Goal: Information Seeking & Learning: Learn about a topic

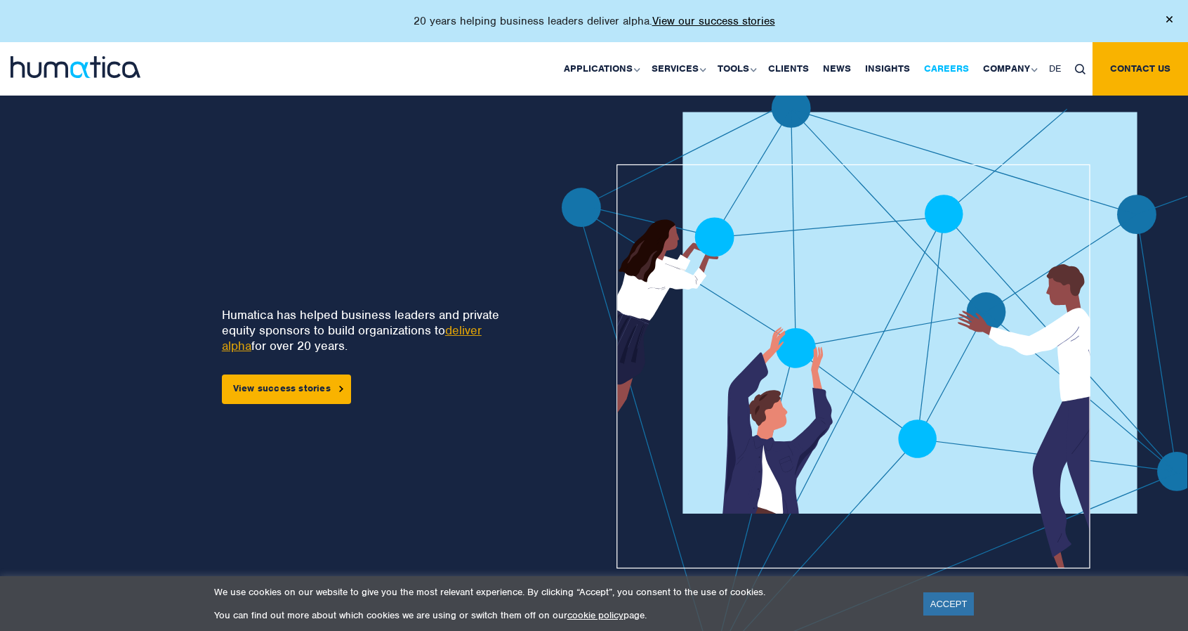
click at [944, 64] on link "Careers" at bounding box center [946, 68] width 59 height 53
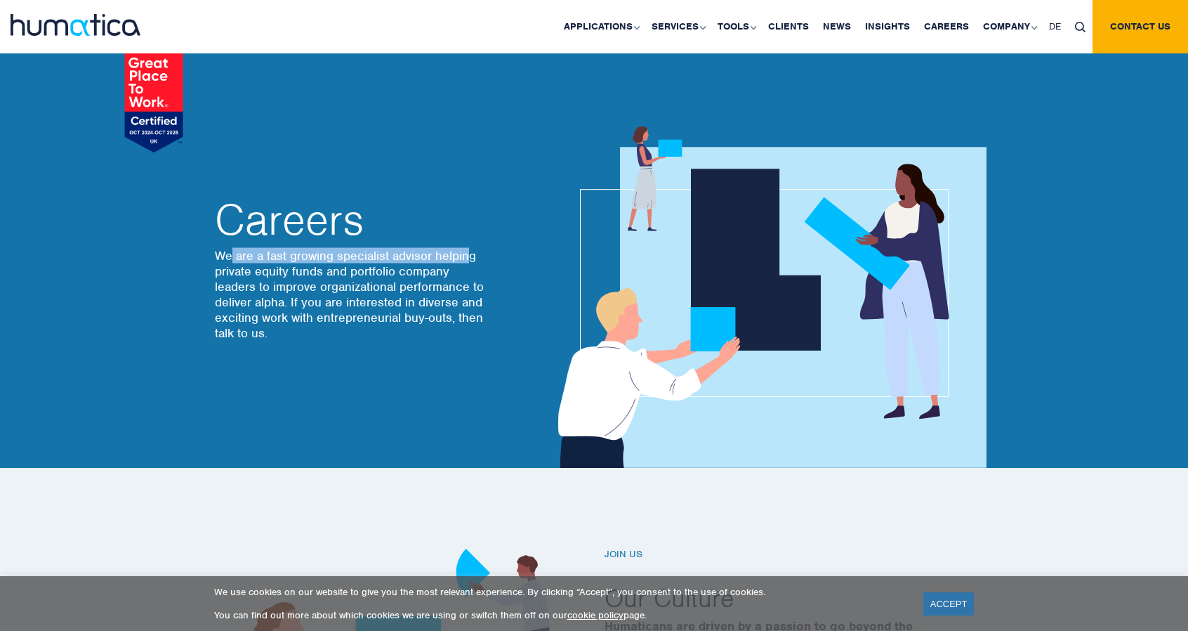
drag, startPoint x: 229, startPoint y: 257, endPoint x: 471, endPoint y: 255, distance: 241.6
click at [471, 255] on p "We are a fast growing specialist advisor helping private equity funds and portf…" at bounding box center [352, 294] width 274 height 93
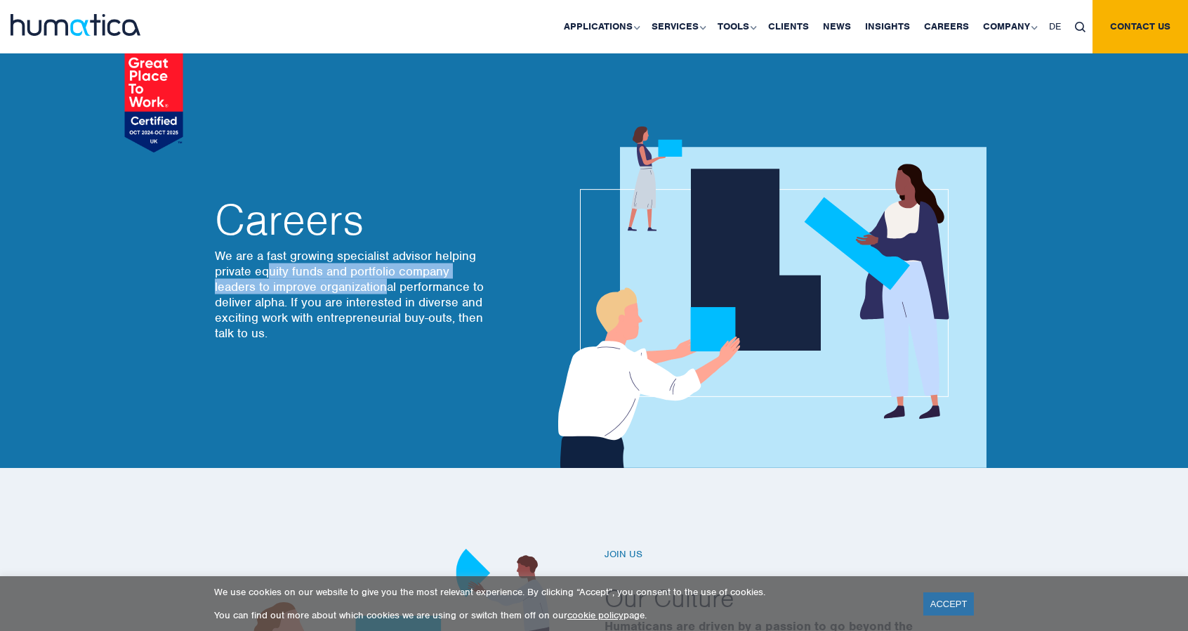
drag, startPoint x: 270, startPoint y: 276, endPoint x: 385, endPoint y: 284, distance: 115.4
click at [385, 284] on p "We are a fast growing specialist advisor helping private equity funds and portf…" at bounding box center [352, 294] width 274 height 93
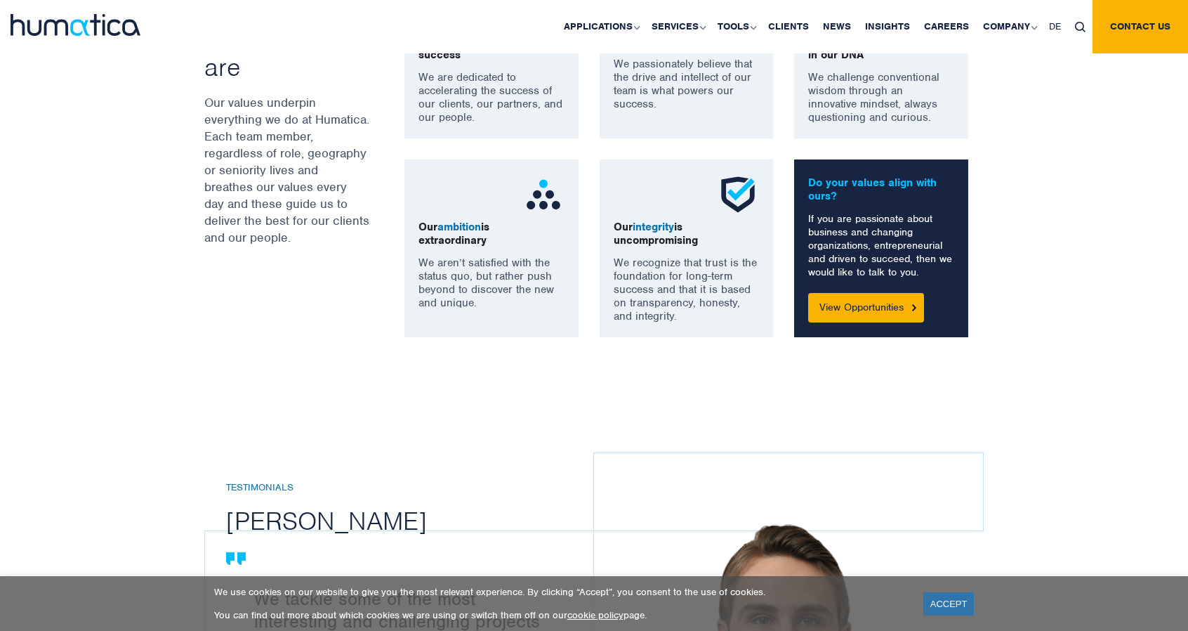
scroll to position [936, 0]
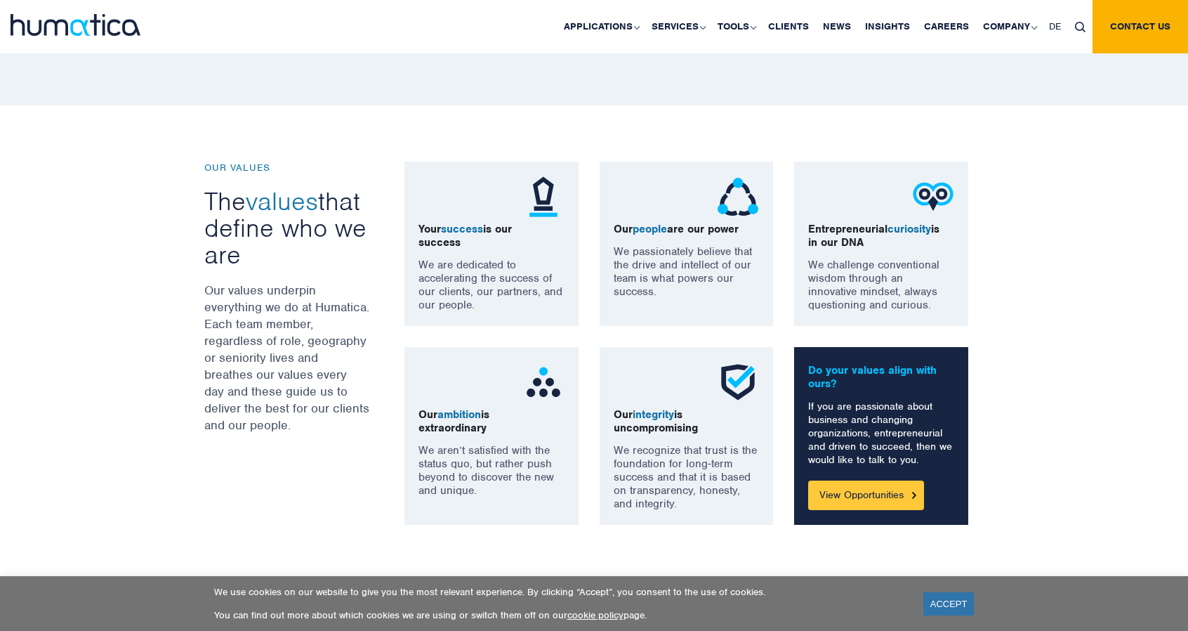
click at [879, 504] on link "View Opportunities" at bounding box center [866, 494] width 116 height 29
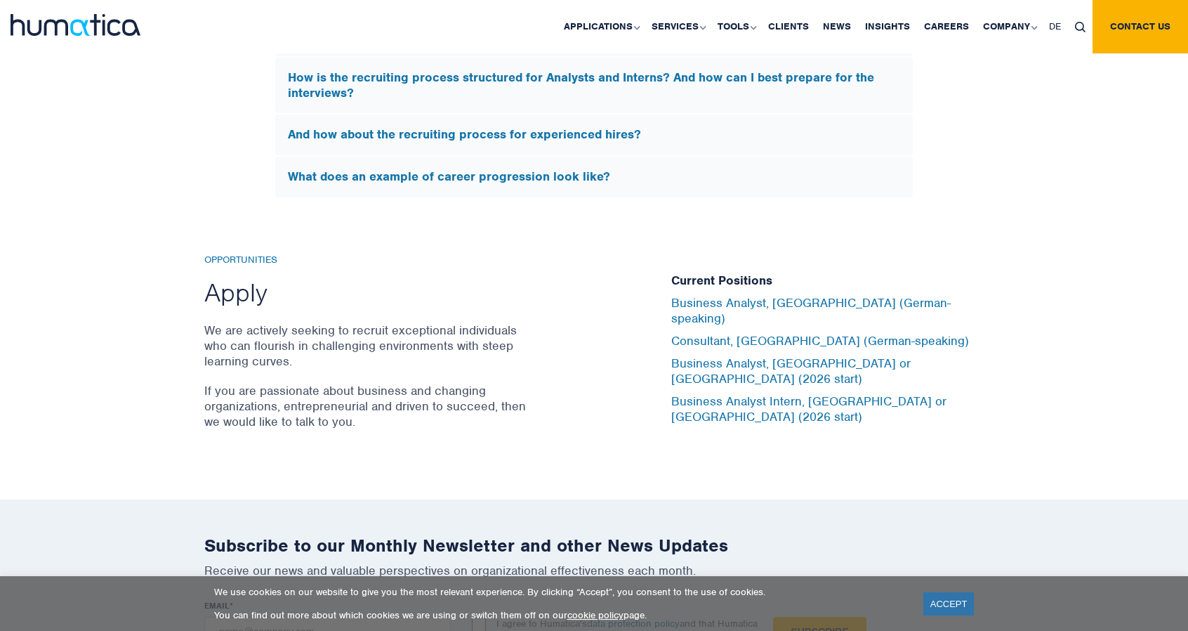
scroll to position [4678, 0]
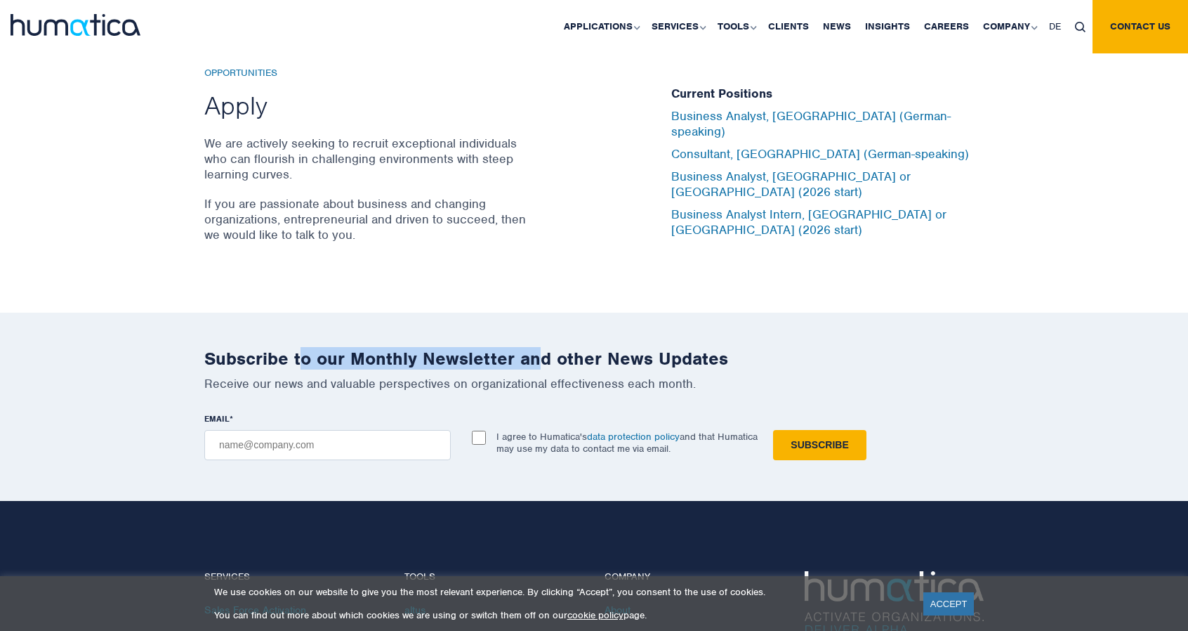
drag, startPoint x: 302, startPoint y: 340, endPoint x: 540, endPoint y: 342, distance: 238.1
click at [540, 348] on h2 "Subscribe to our Monthly Newsletter and other News Updates" at bounding box center [594, 359] width 780 height 22
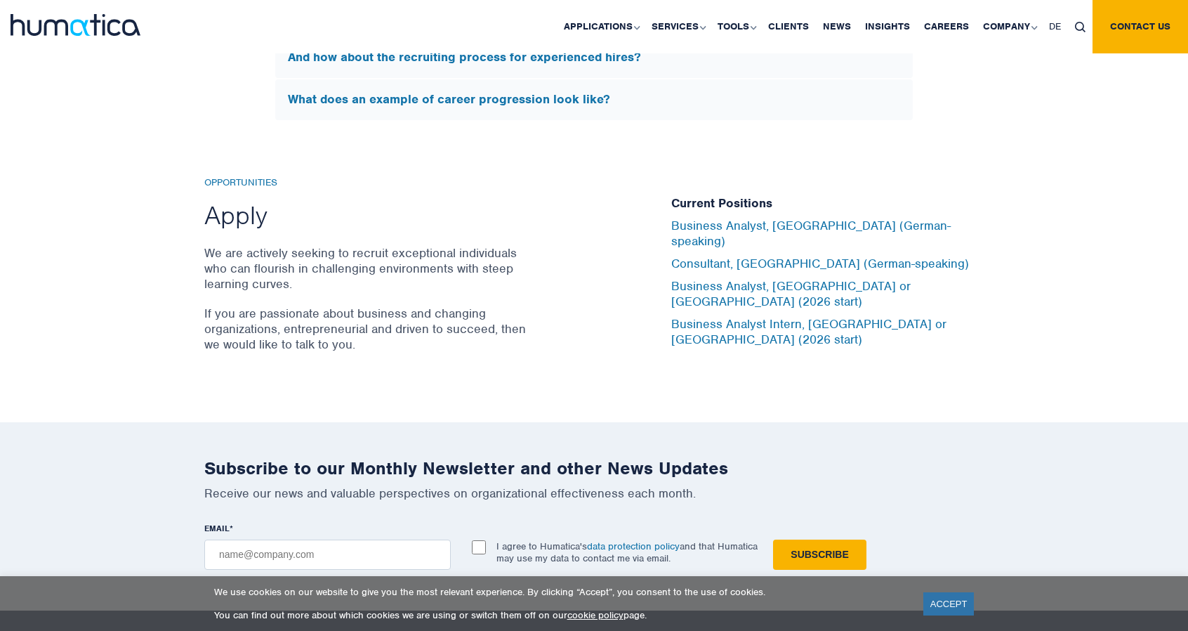
scroll to position [4491, 0]
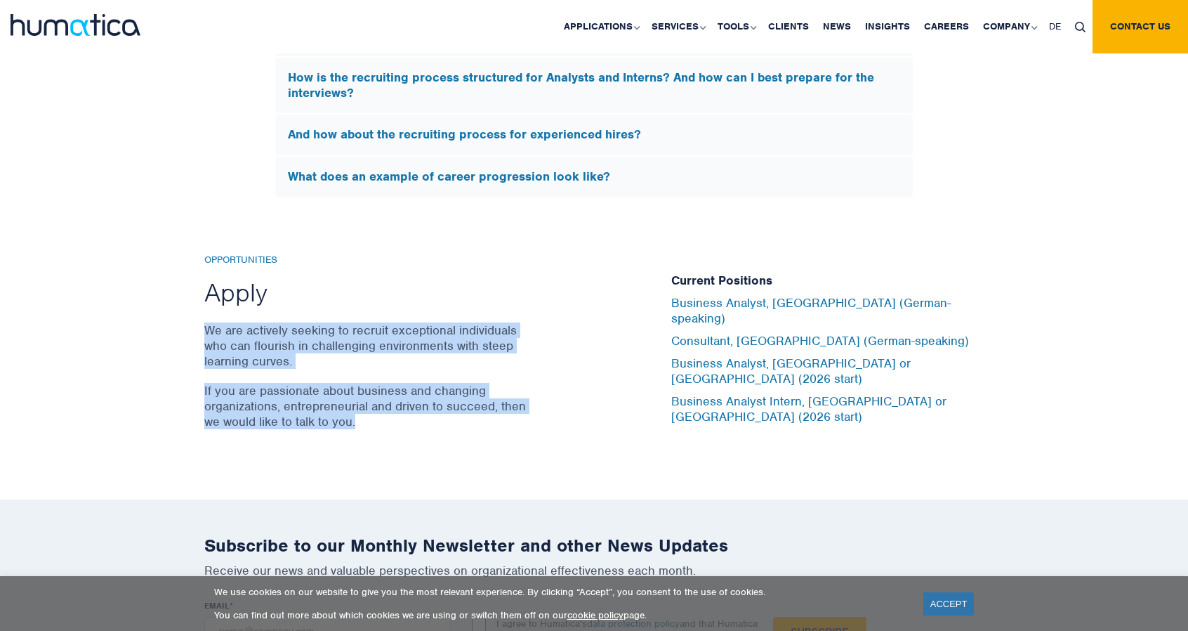
drag, startPoint x: 200, startPoint y: 319, endPoint x: 409, endPoint y: 411, distance: 228.0
click at [409, 411] on div "Opportunities Apply We are actively seeking to recruit exceptional individuals …" at bounding box center [427, 349] width 467 height 190
click at [409, 411] on p "If you are passionate about business and changing organizations, entrepreneuria…" at bounding box center [367, 406] width 327 height 46
drag, startPoint x: 390, startPoint y: 419, endPoint x: 162, endPoint y: 269, distance: 272.3
click at [162, 269] on div "Opportunities Apply We are actively seeking to recruit exceptional individuals …" at bounding box center [594, 349] width 1188 height 302
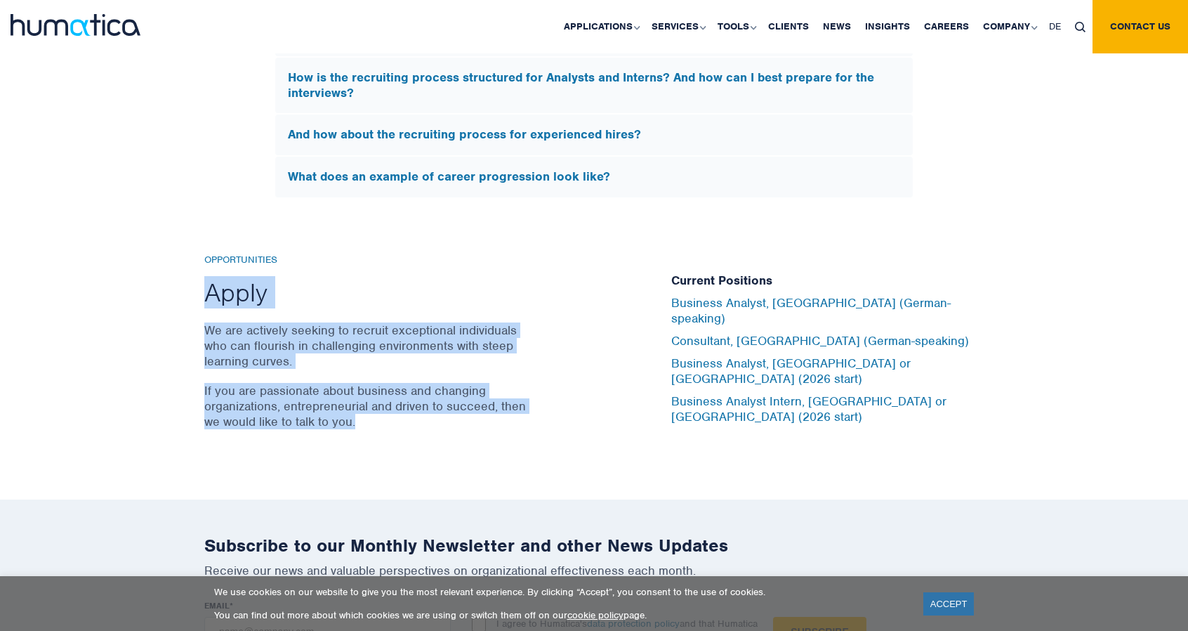
click at [162, 269] on div "Opportunities Apply We are actively seeking to recruit exceptional individuals …" at bounding box center [594, 349] width 1188 height 302
